Goal: Information Seeking & Learning: Learn about a topic

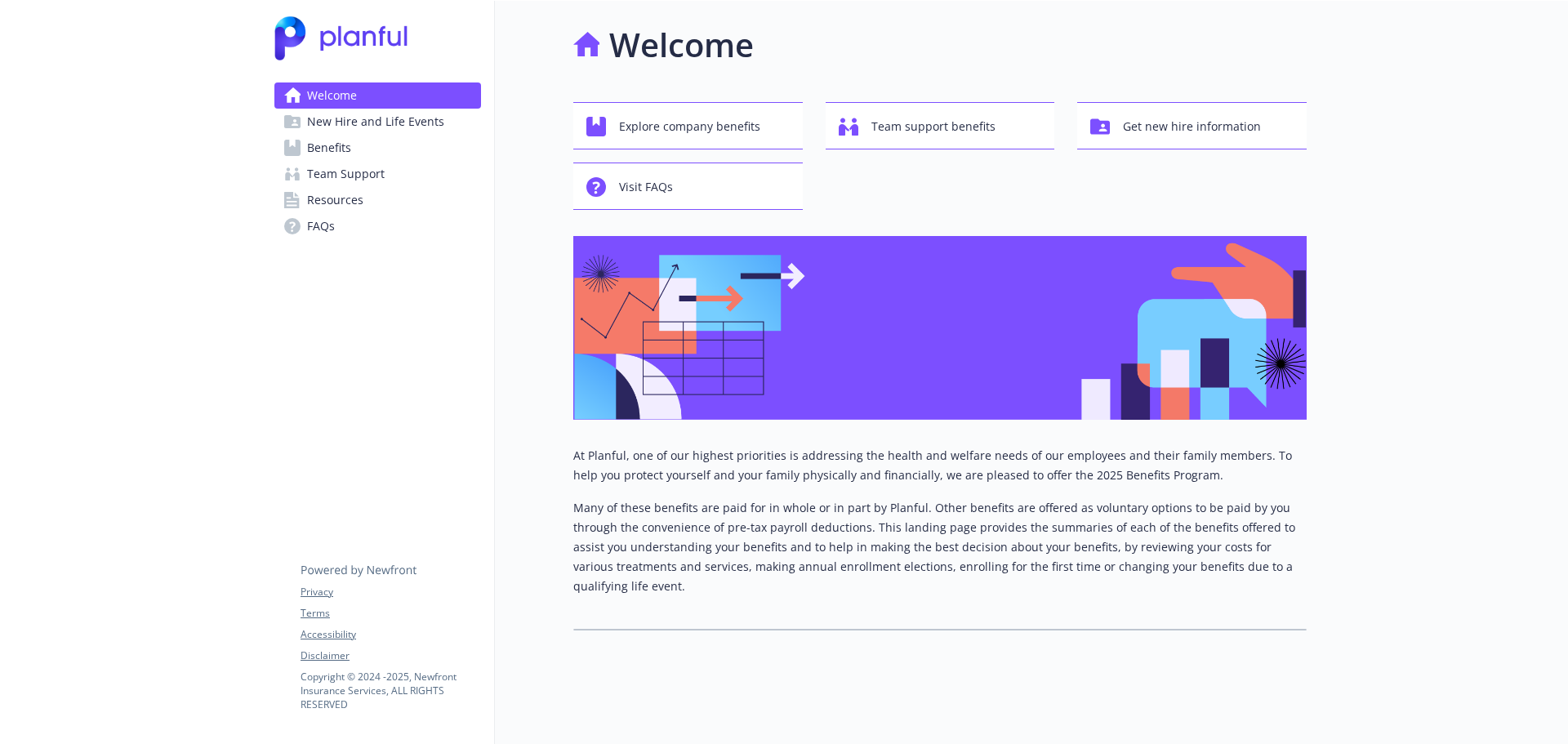
click at [324, 144] on span "Benefits" at bounding box center [329, 148] width 44 height 26
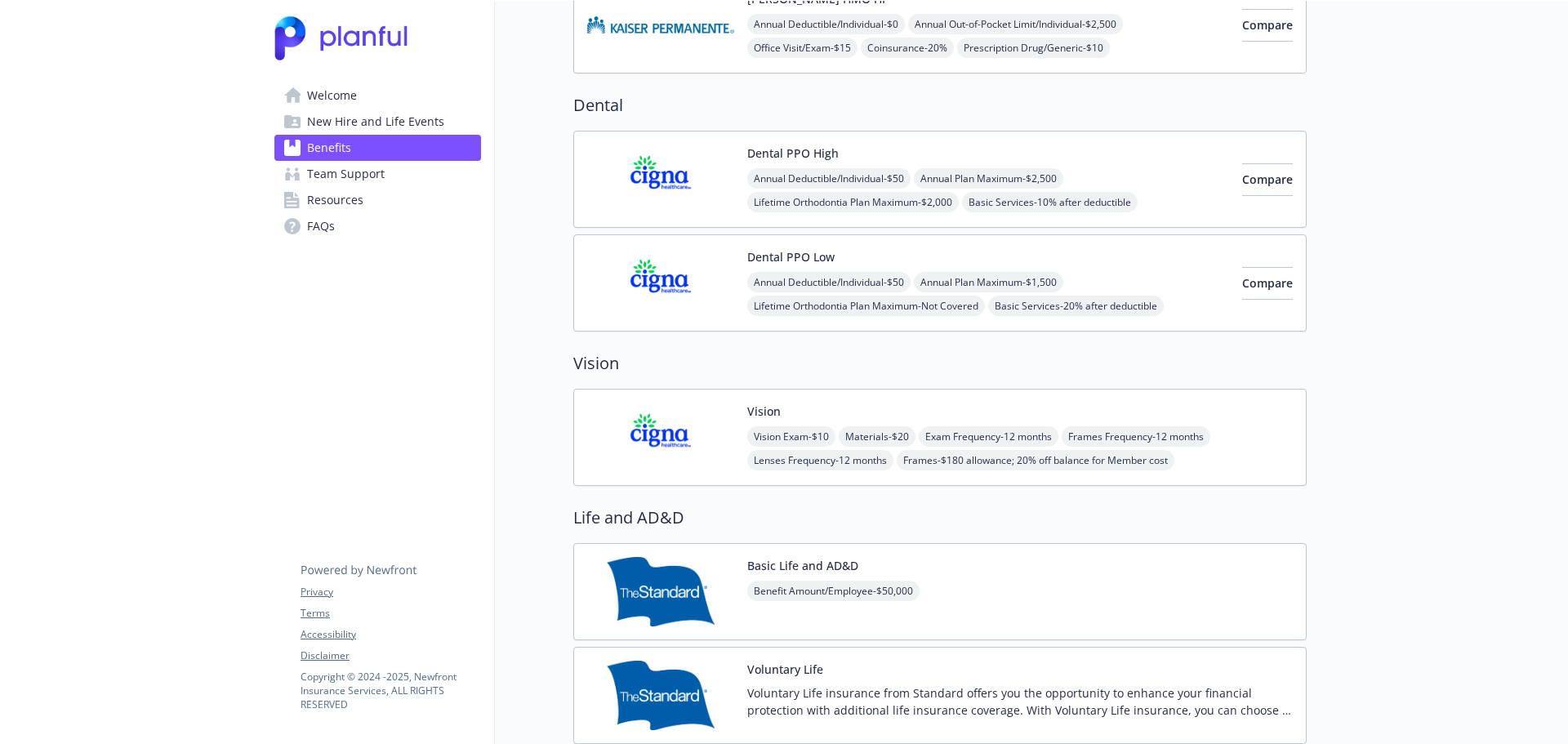
scroll to position [539, 0]
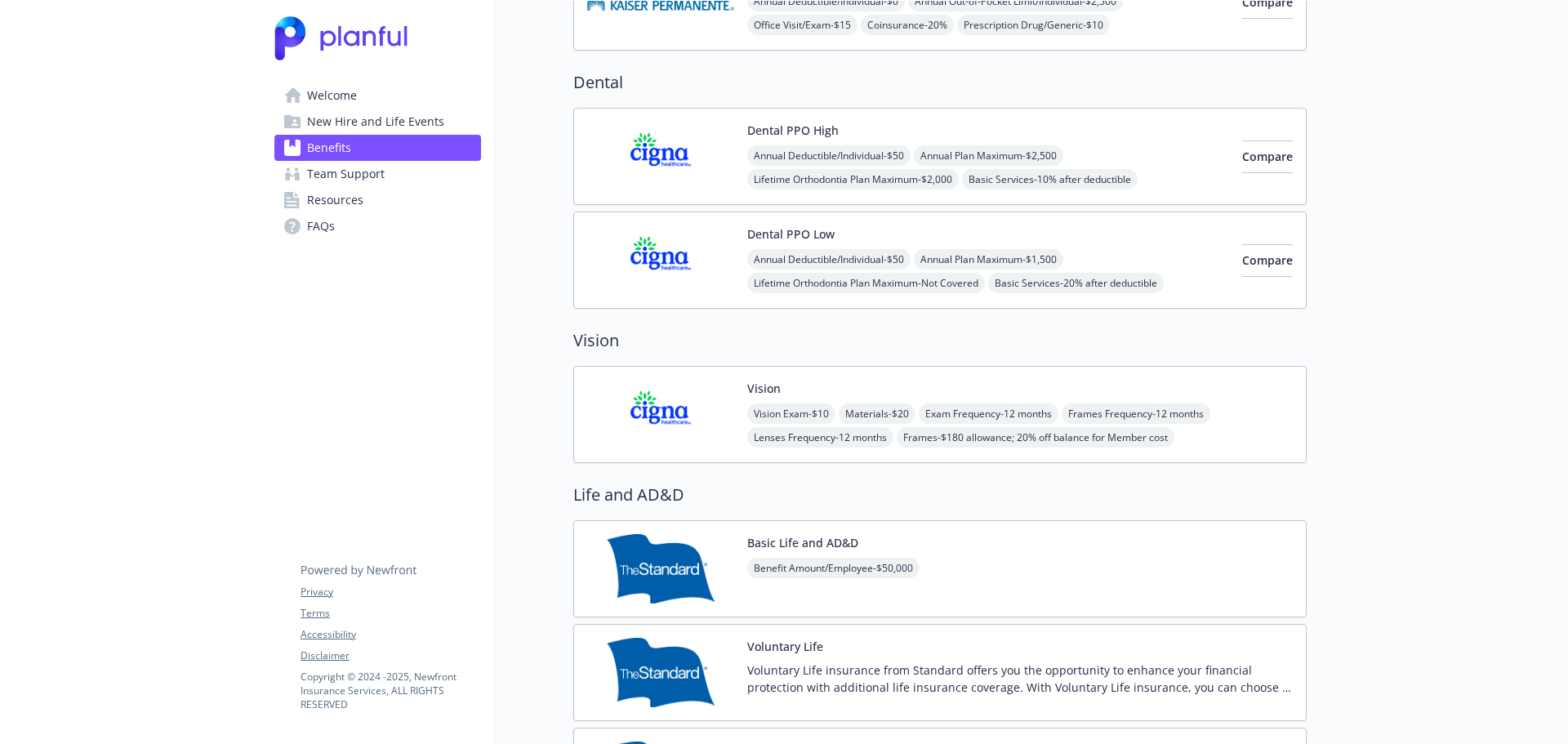
click at [800, 131] on button "Dental PPO High" at bounding box center [792, 130] width 91 height 17
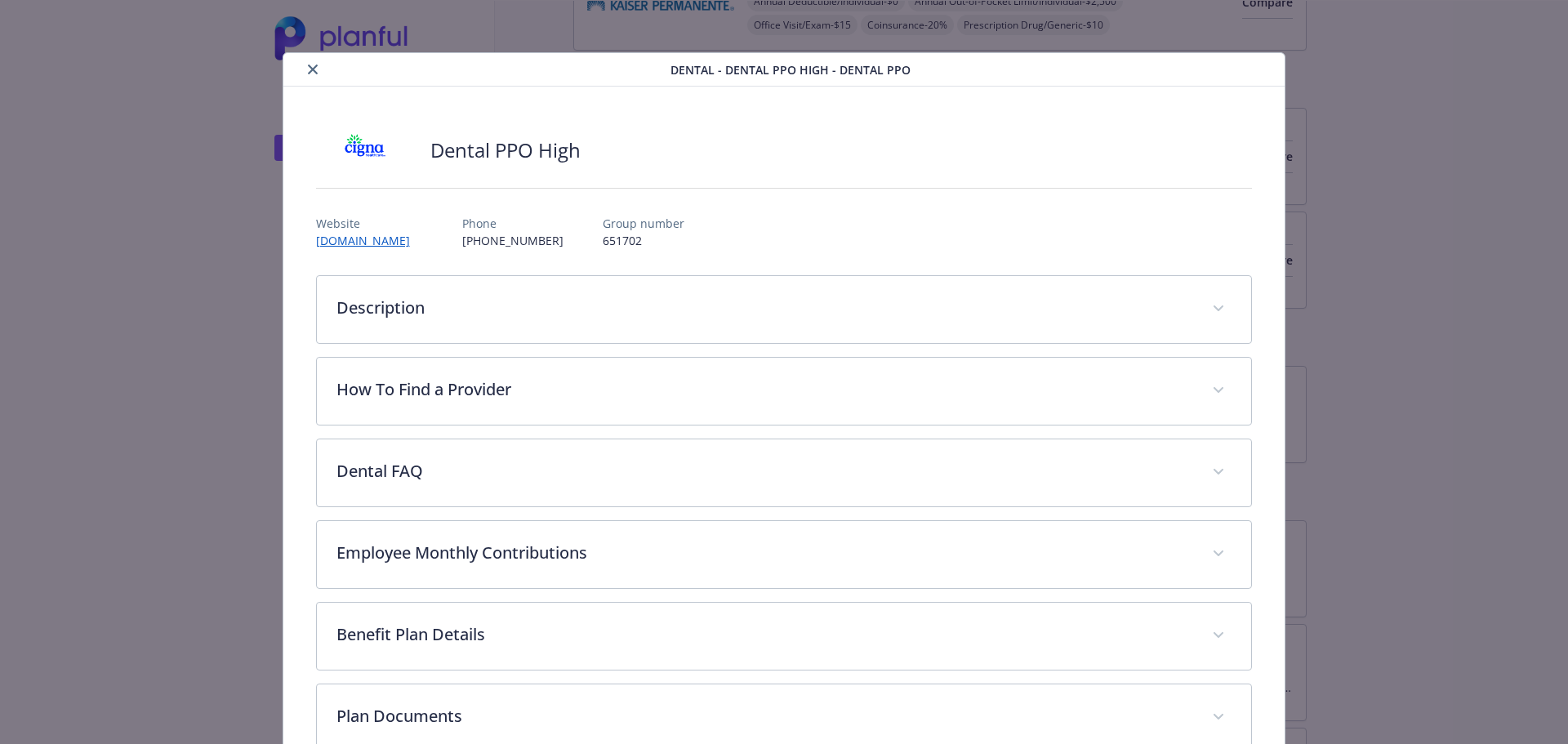
scroll to position [49, 0]
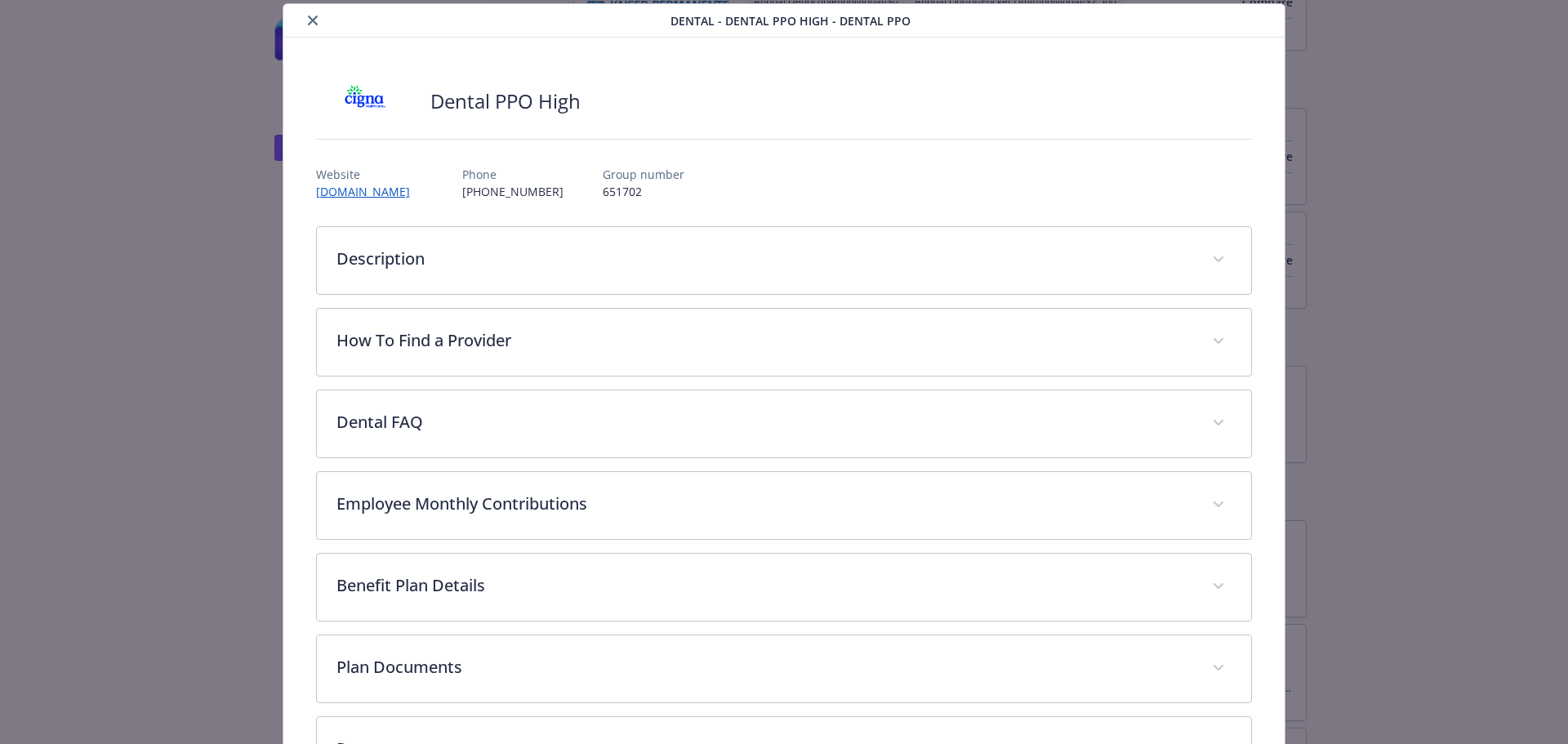
click at [315, 16] on icon "close" at bounding box center [313, 20] width 10 height 10
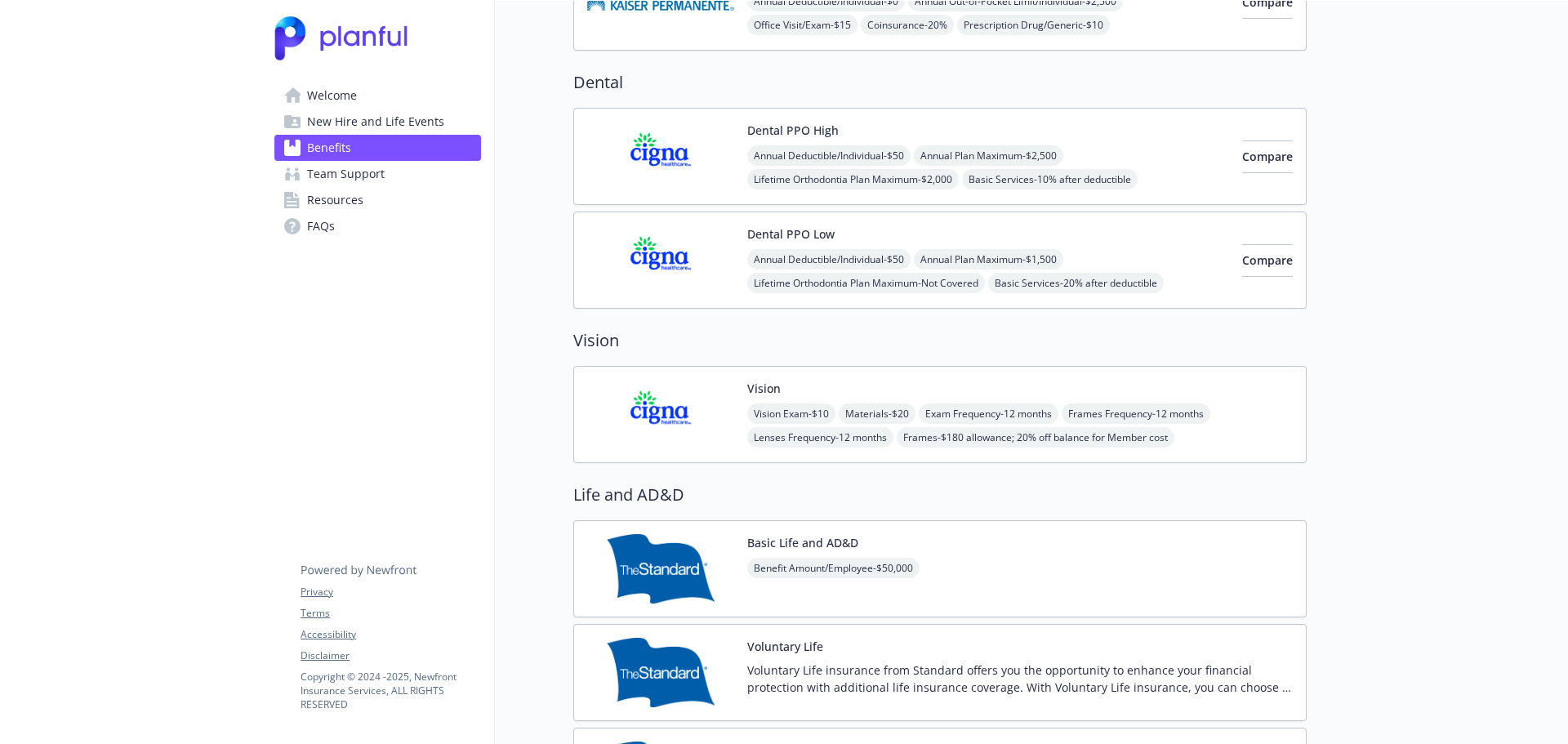
click at [785, 232] on button "Dental PPO Low" at bounding box center [791, 234] width 88 height 17
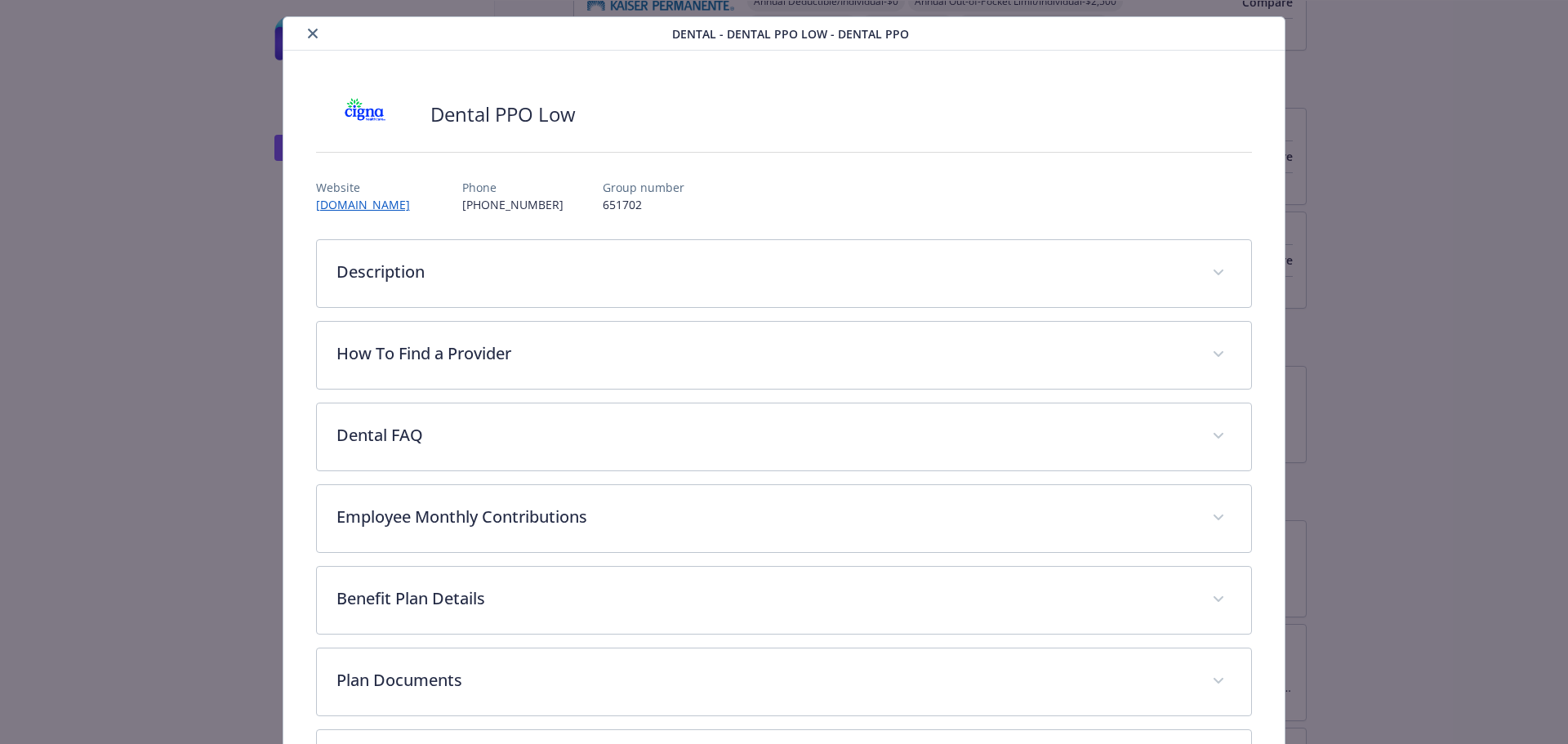
scroll to position [36, 0]
click at [311, 32] on icon "close" at bounding box center [313, 33] width 10 height 10
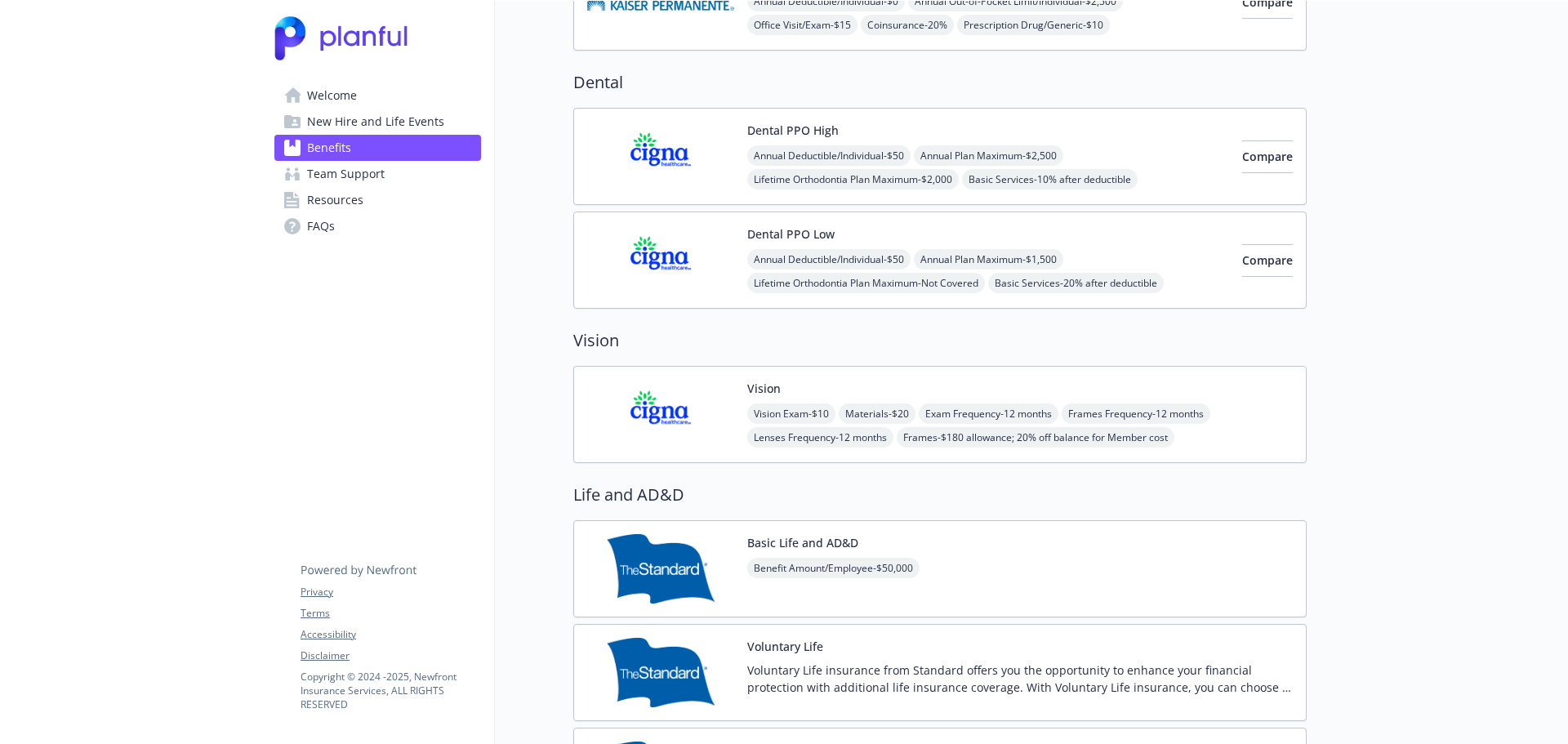
click at [766, 386] on button "Vision" at bounding box center [764, 388] width 34 height 17
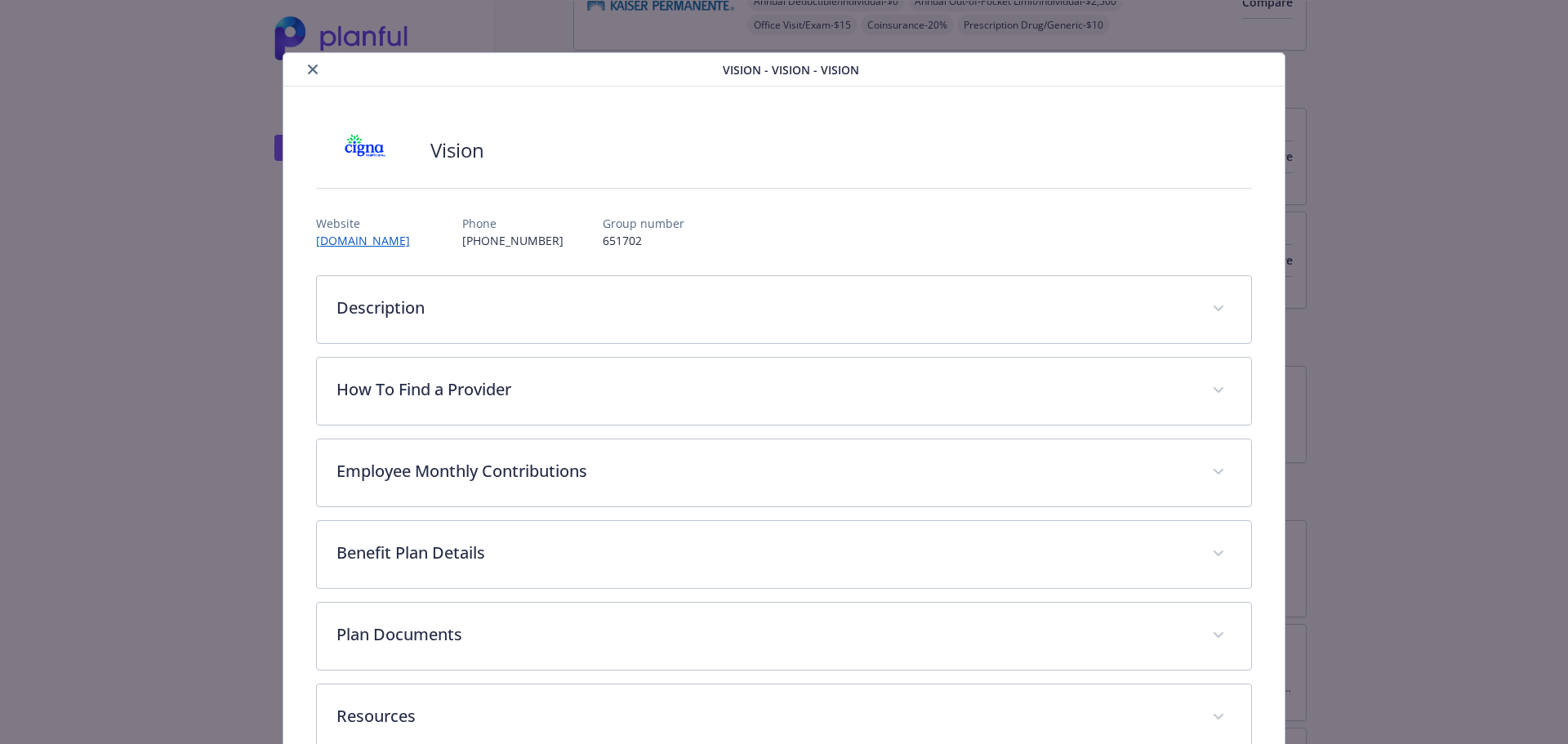
scroll to position [43, 0]
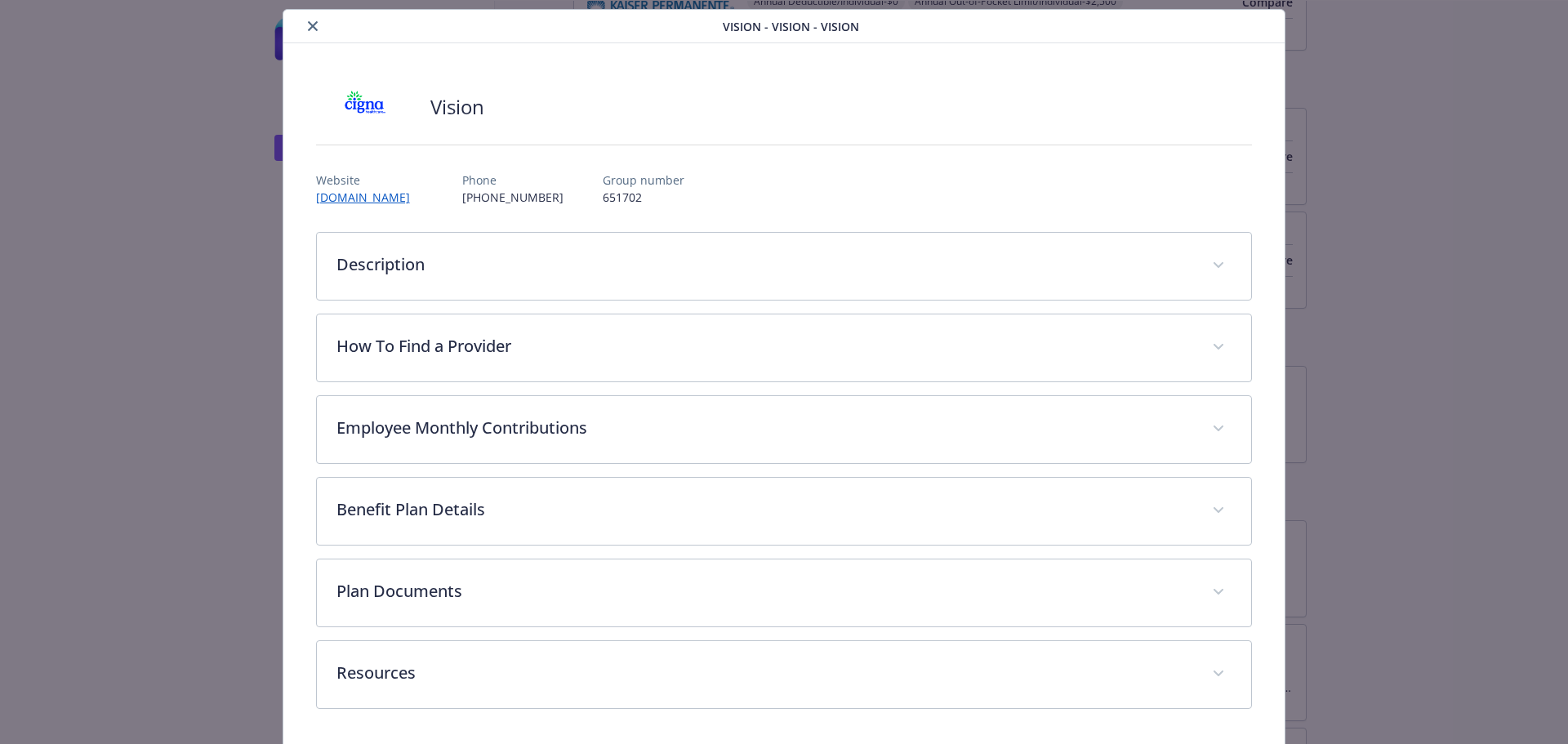
click at [313, 23] on icon "close" at bounding box center [313, 26] width 10 height 10
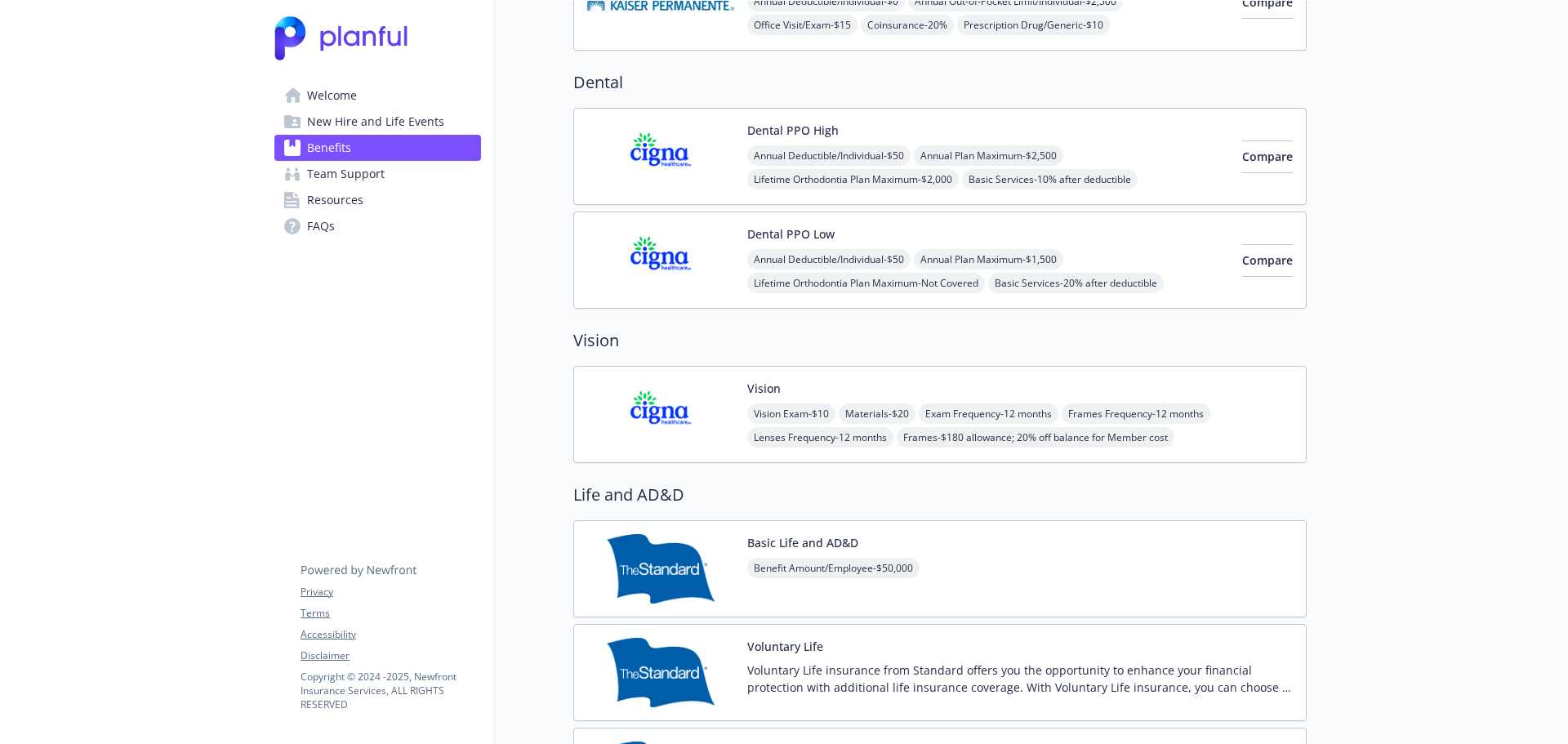
click at [787, 231] on button "Dental PPO Low" at bounding box center [791, 234] width 88 height 17
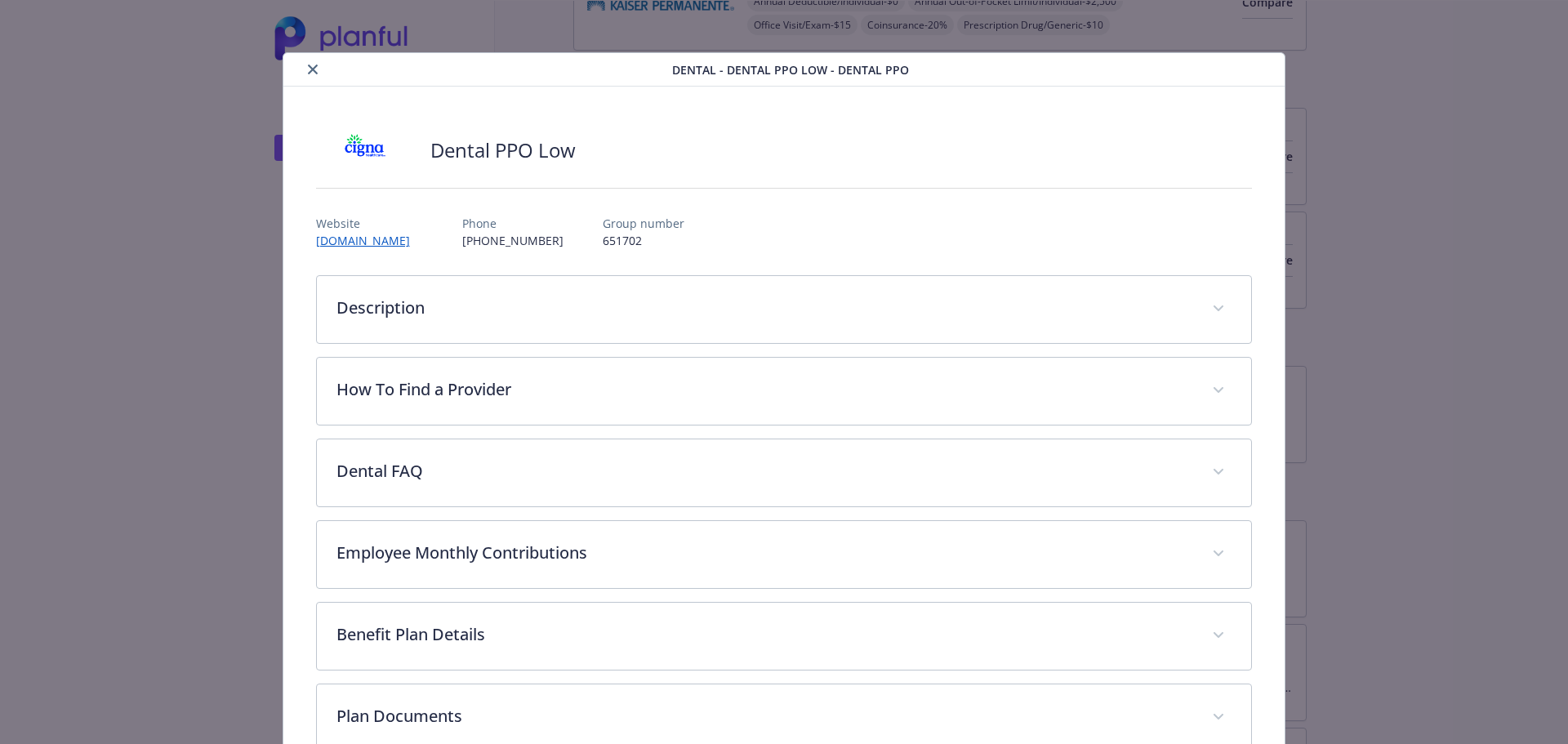
scroll to position [49, 0]
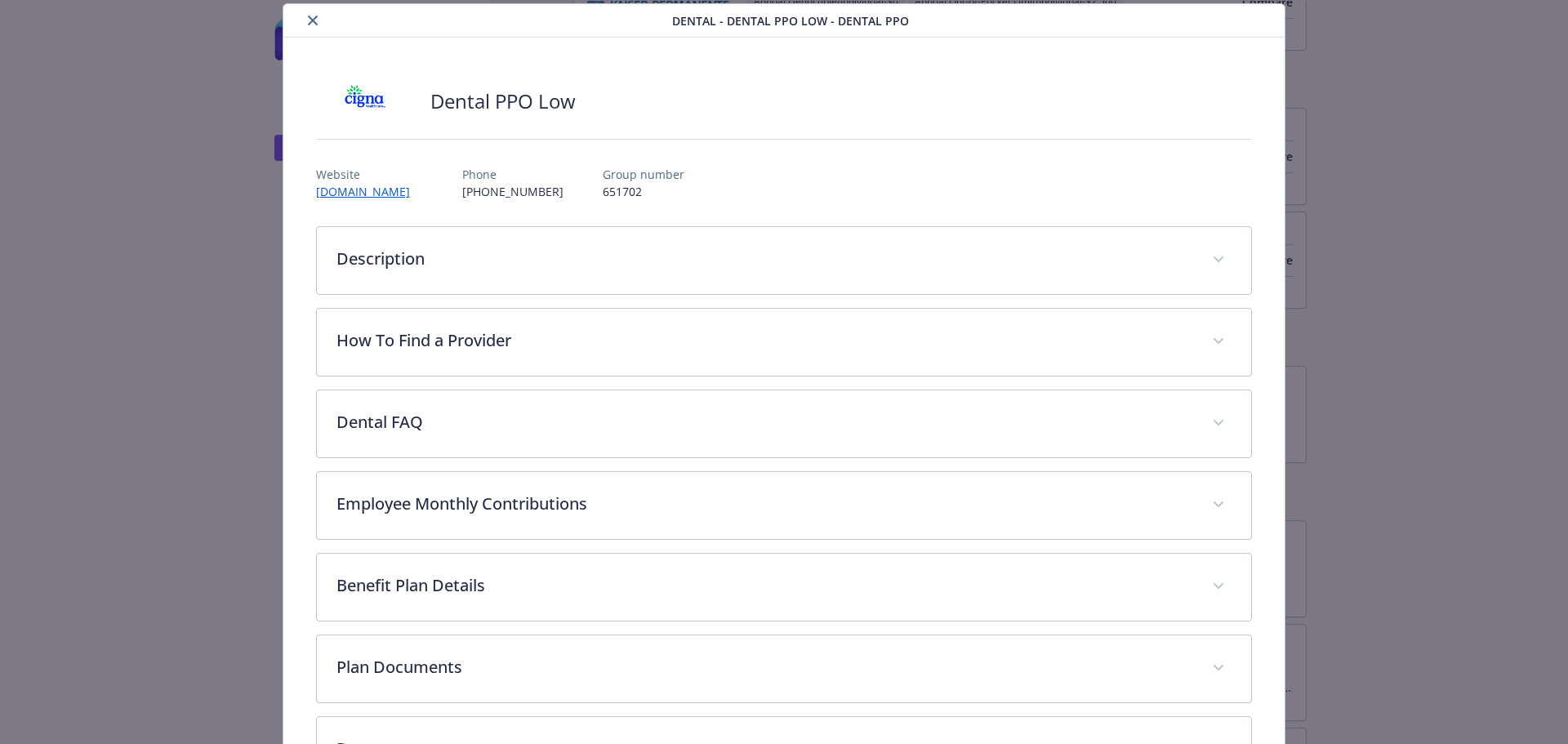
click at [310, 20] on icon "close" at bounding box center [313, 20] width 10 height 10
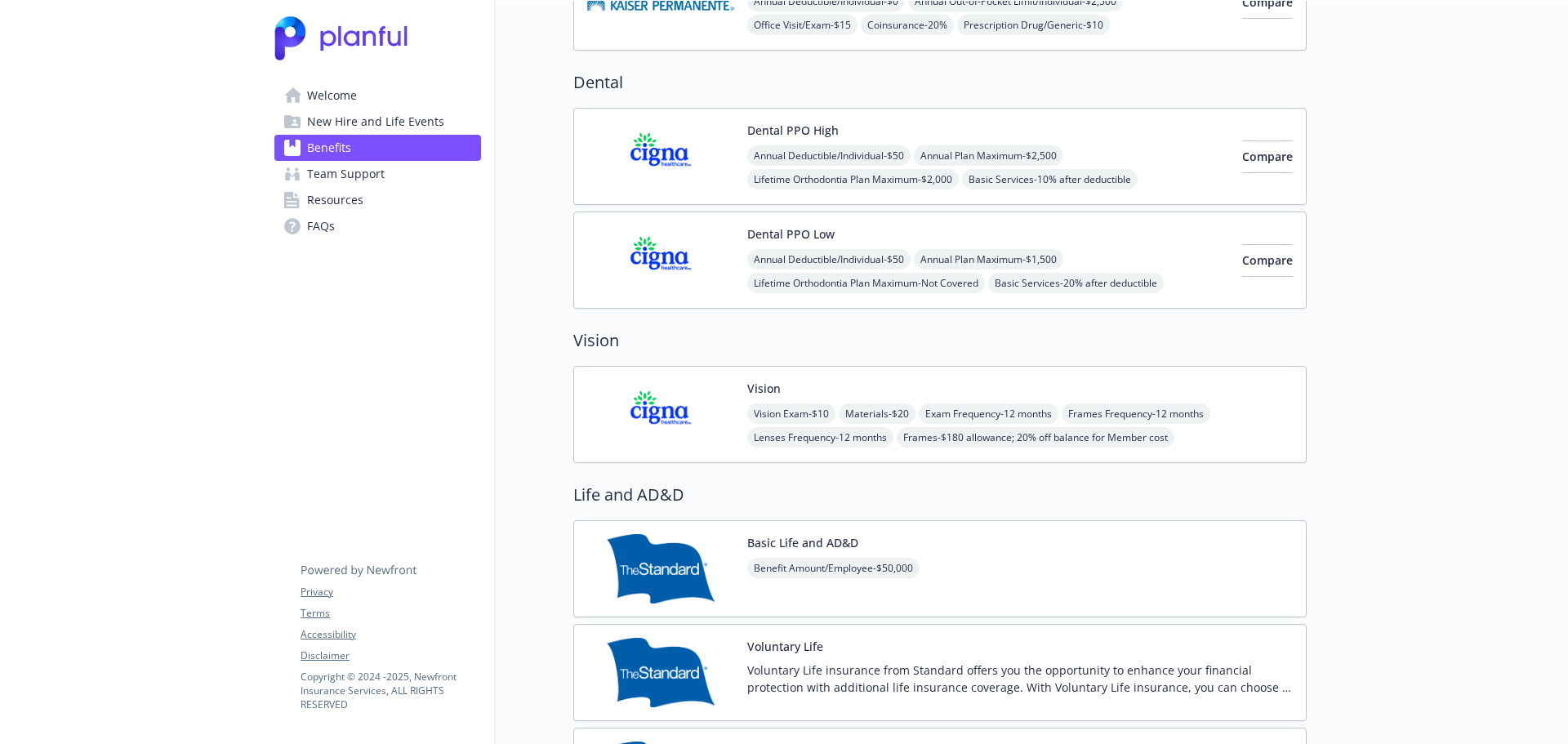
click at [760, 388] on button "Vision" at bounding box center [764, 388] width 34 height 17
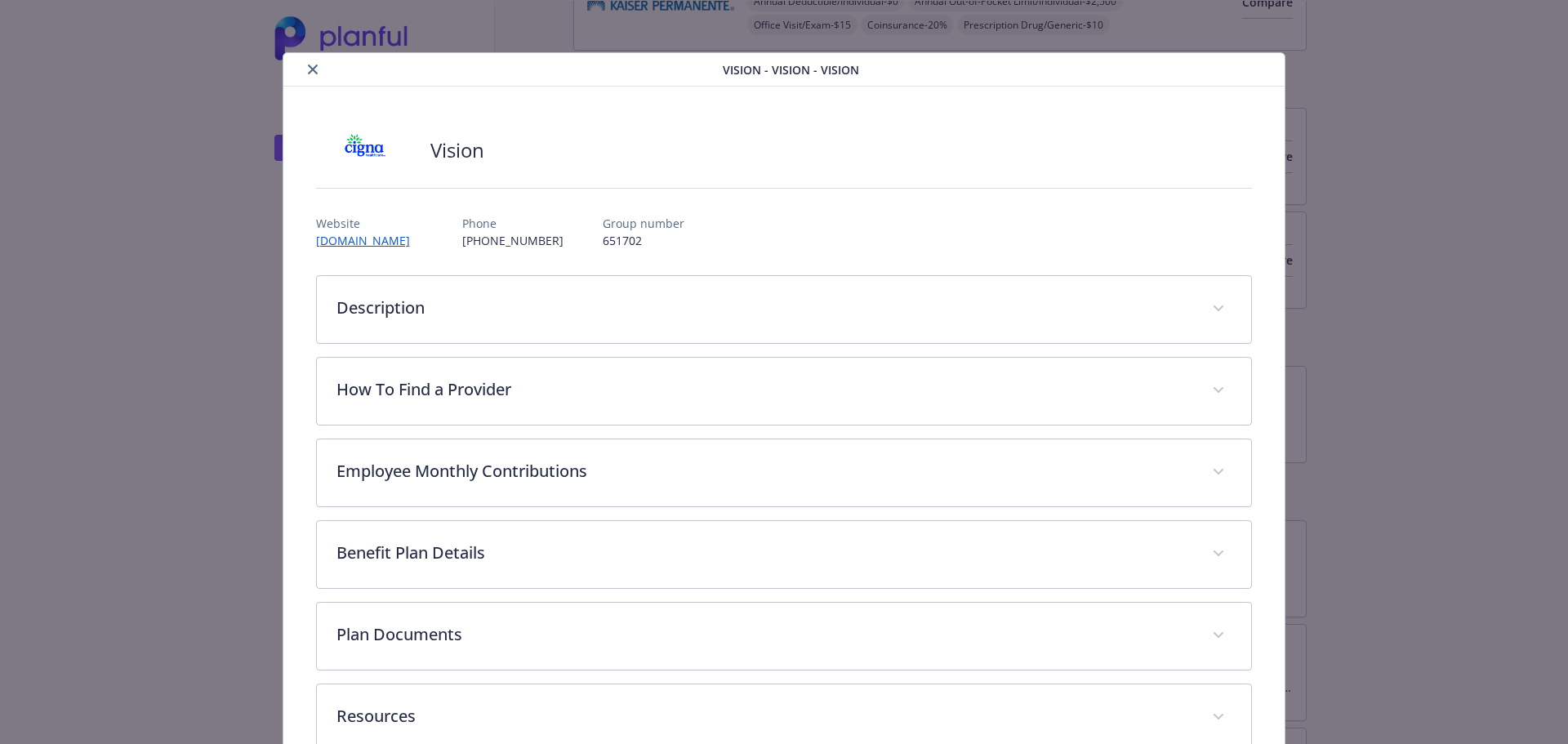
scroll to position [43, 0]
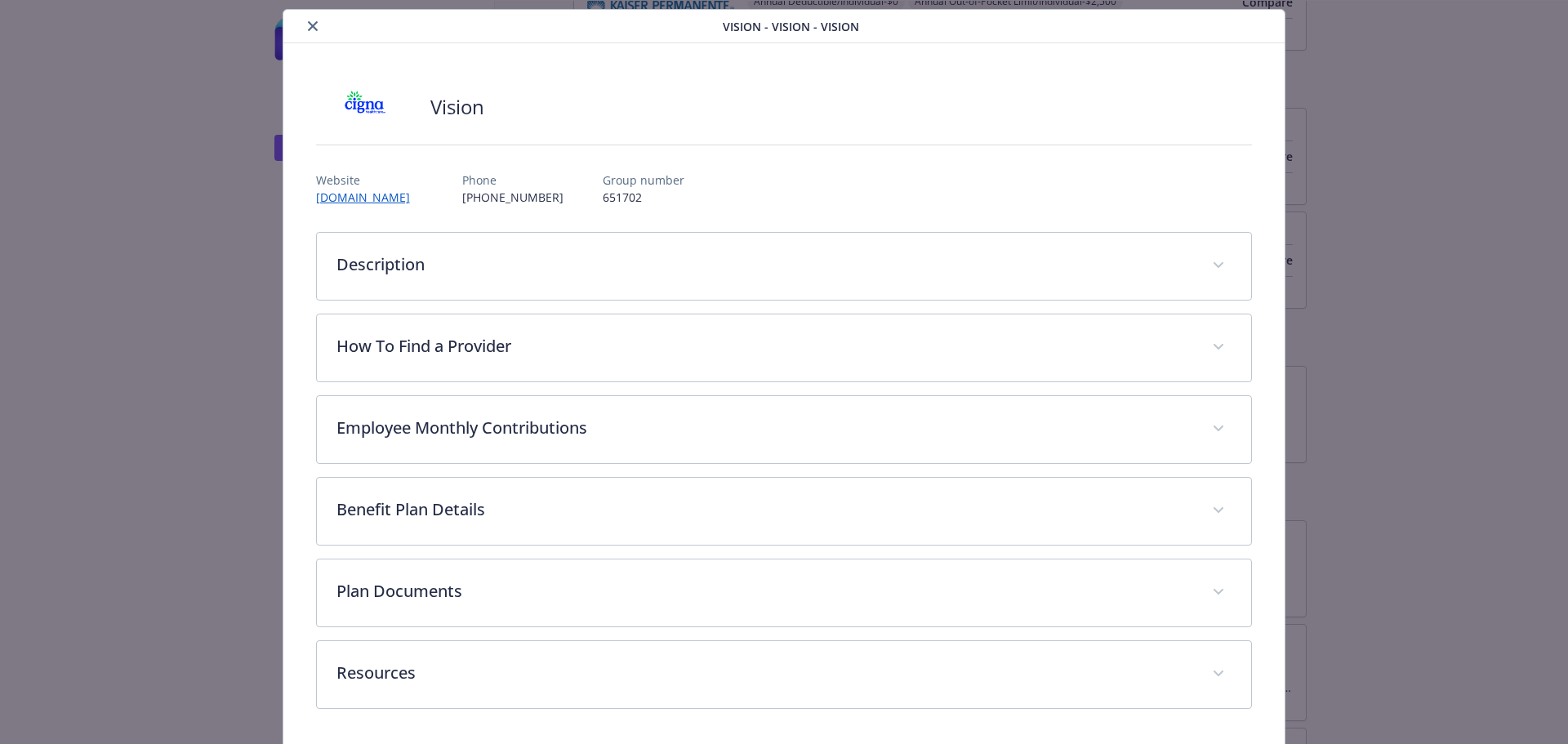
click at [310, 26] on icon "close" at bounding box center [313, 26] width 10 height 10
